Goal: Find specific page/section: Find specific page/section

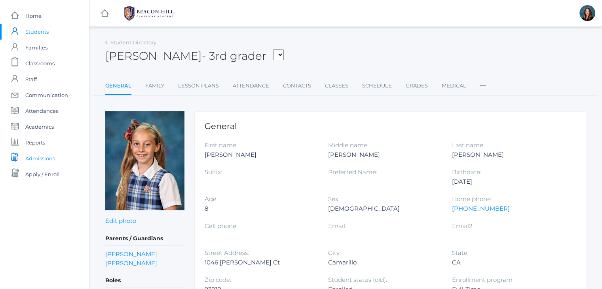
click at [33, 160] on span "Admissions" at bounding box center [40, 158] width 30 height 16
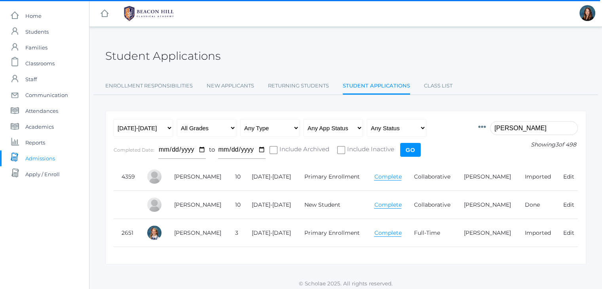
click at [516, 128] on input "[PERSON_NAME]" at bounding box center [534, 128] width 88 height 14
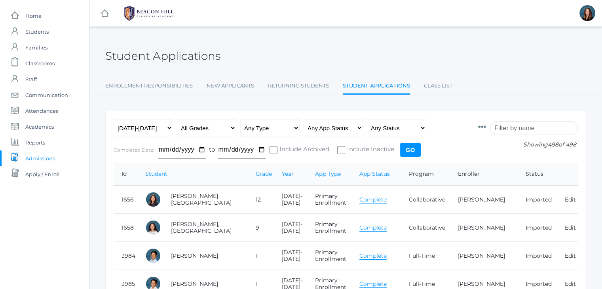
click at [516, 128] on input "search" at bounding box center [534, 128] width 88 height 14
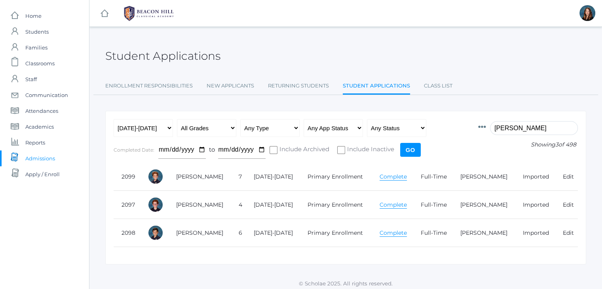
type input "[PERSON_NAME]"
click at [394, 173] on link "Complete" at bounding box center [393, 177] width 27 height 8
click at [515, 130] on input "[PERSON_NAME]" at bounding box center [534, 128] width 88 height 14
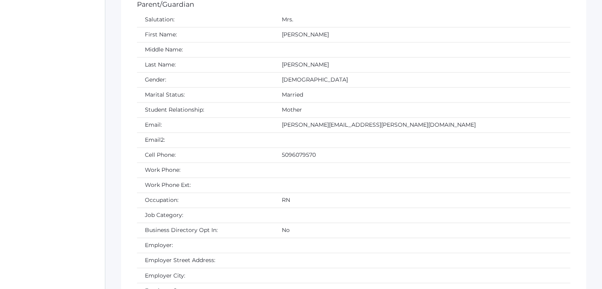
scroll to position [1236, 0]
